Goal: Find specific fact: Find specific fact

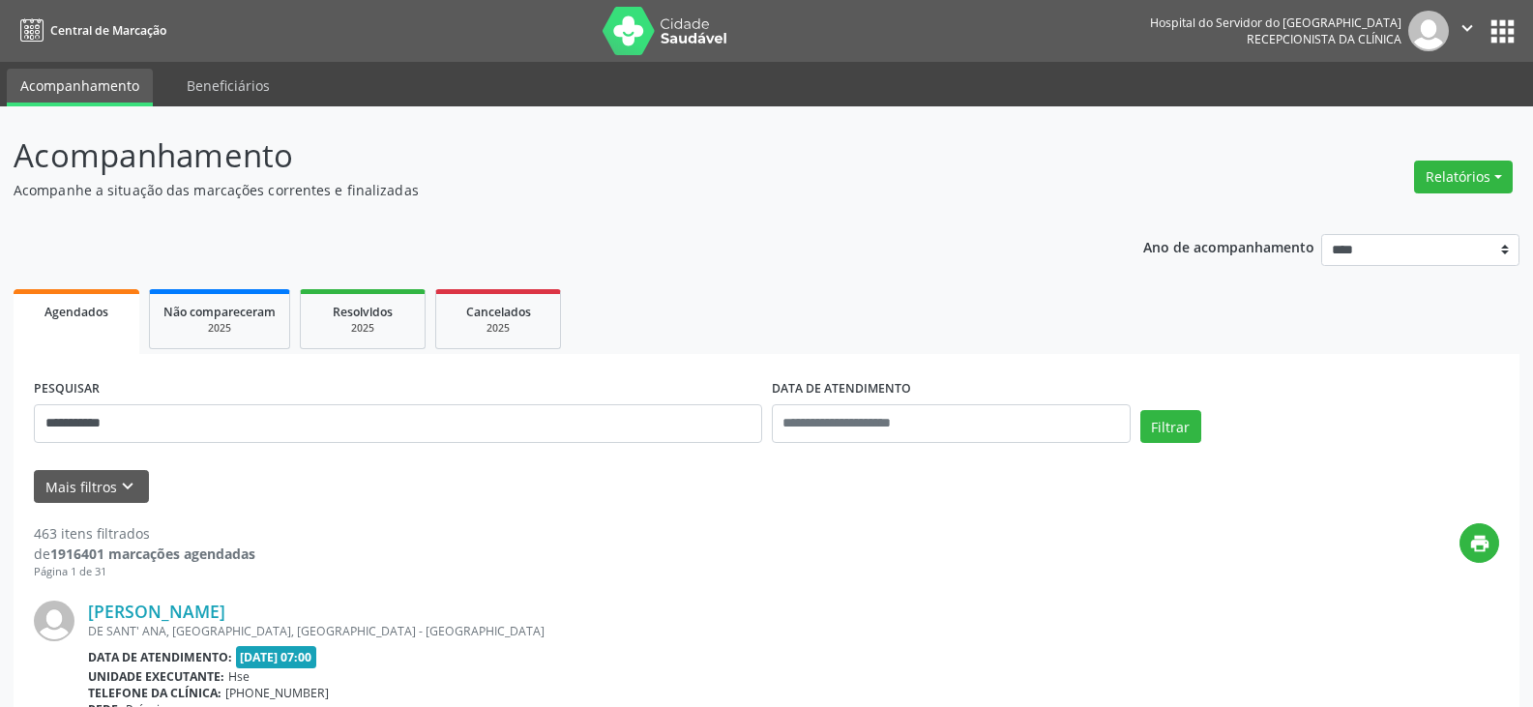
type input "**********"
click at [1140, 410] on button "Filtrar" at bounding box center [1170, 426] width 61 height 33
click at [225, 621] on link "[PERSON_NAME]" at bounding box center [156, 610] width 137 height 21
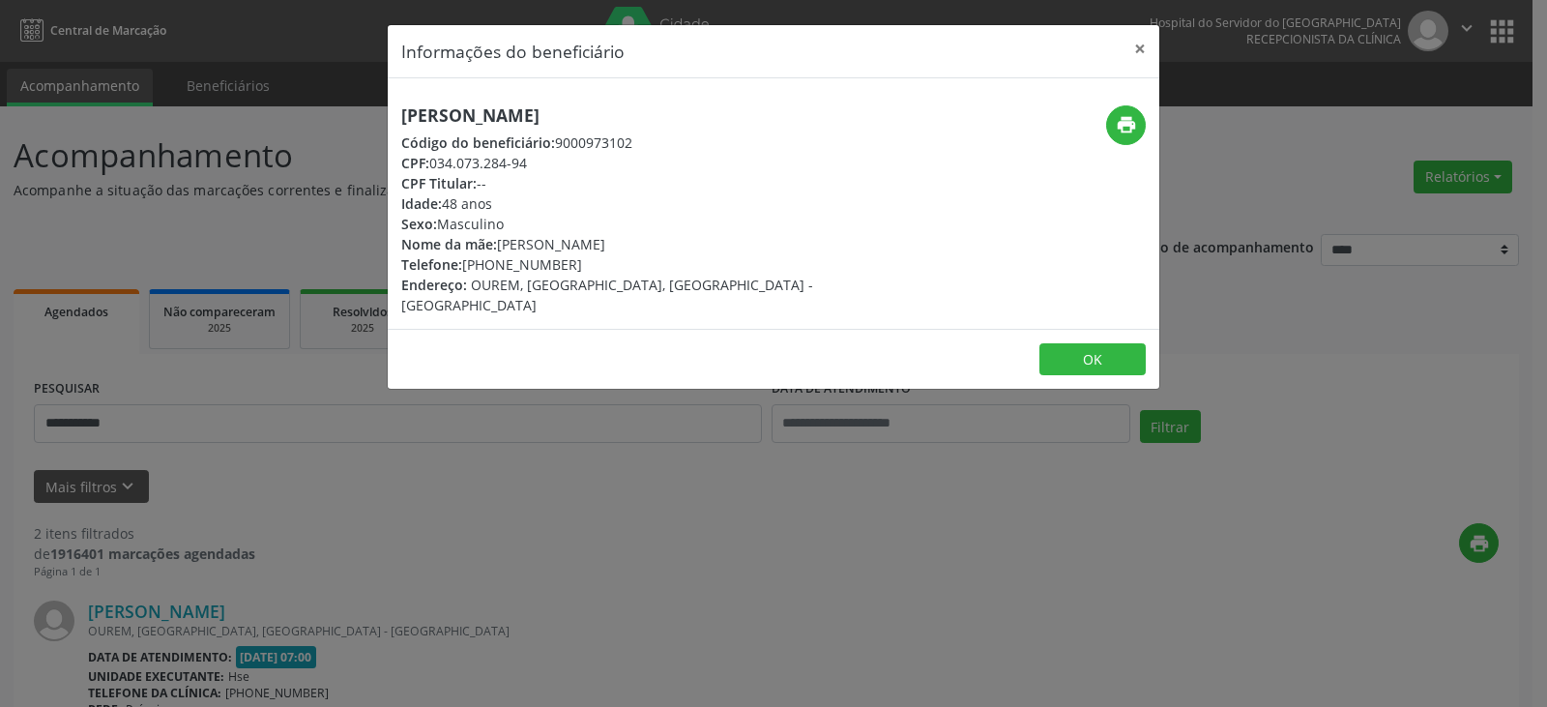
drag, startPoint x: 785, startPoint y: 102, endPoint x: 336, endPoint y: 103, distance: 448.7
click at [336, 103] on div "Informações do beneficiário × [PERSON_NAME] Código do beneficiário: 9000973102 …" at bounding box center [773, 353] width 1547 height 707
copy h5 "[PERSON_NAME]"
drag, startPoint x: 482, startPoint y: 165, endPoint x: 436, endPoint y: 164, distance: 45.5
click at [436, 164] on div "CPF: 034.073.284-94" at bounding box center [644, 163] width 487 height 20
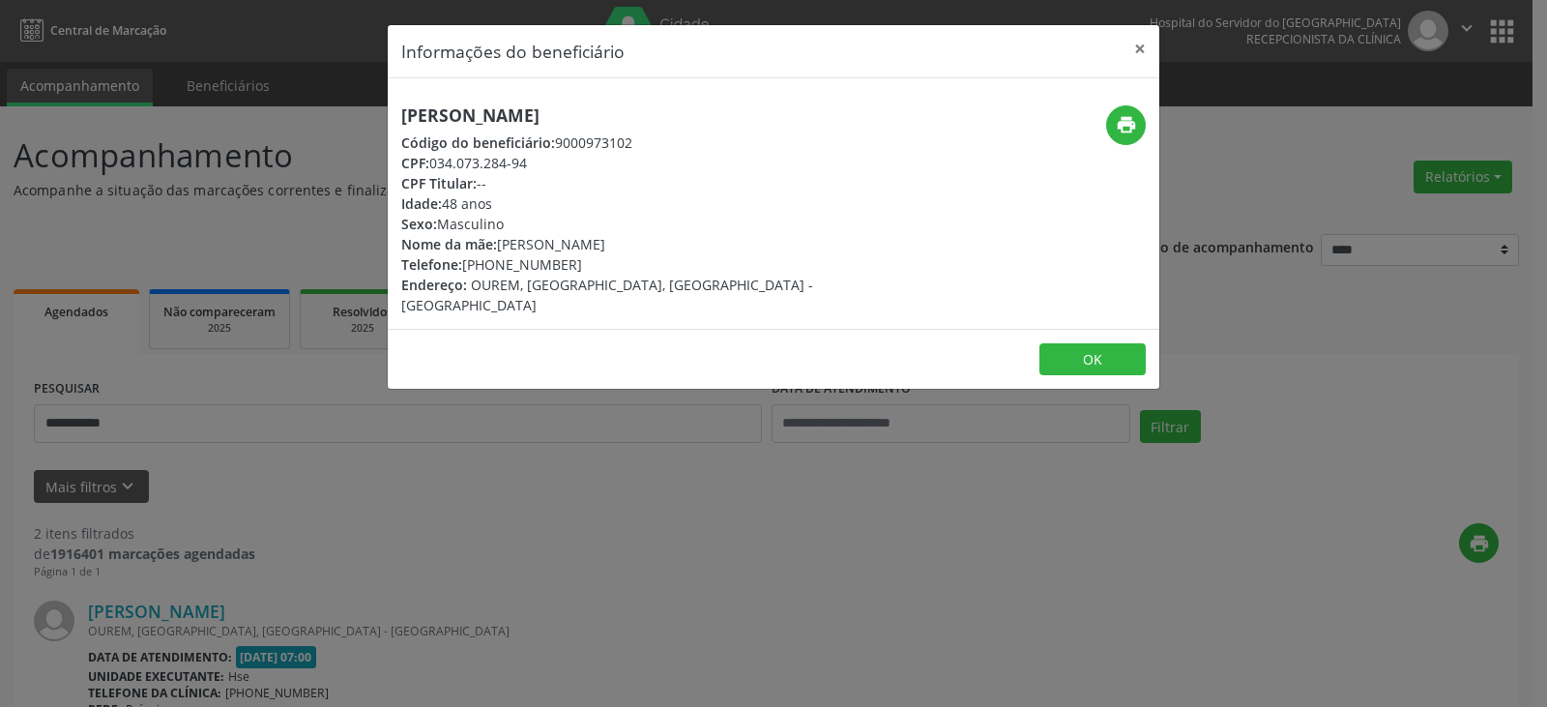
copy div "034.073.284-94"
drag, startPoint x: 625, startPoint y: 261, endPoint x: 492, endPoint y: 261, distance: 132.5
click at [492, 261] on div "Telefone: [PHONE_NUMBER]" at bounding box center [644, 264] width 487 height 20
copy div "98815-8762"
click at [1131, 120] on icon "print" at bounding box center [1126, 124] width 21 height 21
